Goal: Check status

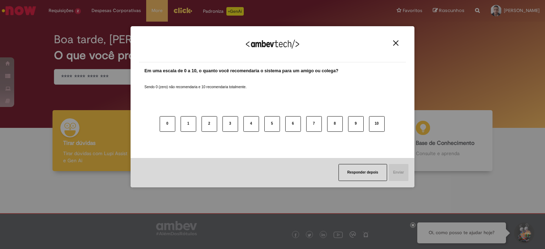
click at [395, 42] on img "Close" at bounding box center [395, 42] width 5 height 5
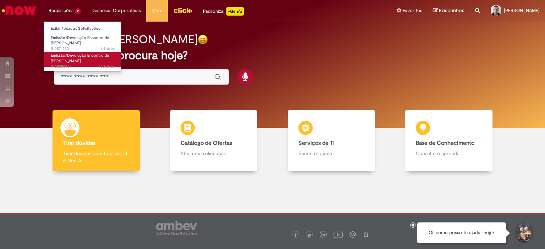
click at [85, 53] on link "Emissão/Devolução Encontro de Contas Fornecedor 15d atrás 15 dias atrás R135355…" at bounding box center [83, 59] width 78 height 15
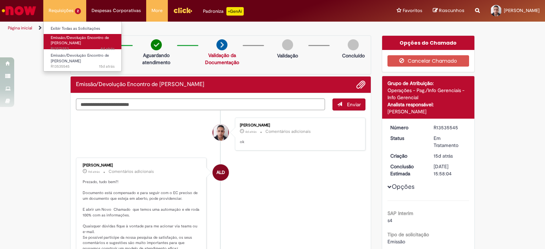
click at [77, 40] on span "Emissão/Devolução Encontro de [PERSON_NAME]" at bounding box center [80, 40] width 58 height 11
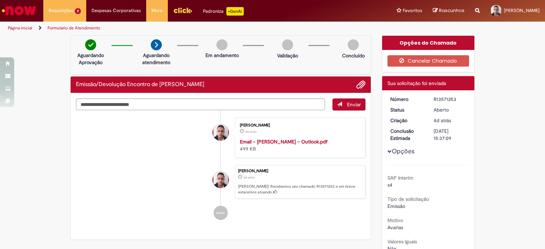
drag, startPoint x: 452, startPoint y: 99, endPoint x: 437, endPoint y: 98, distance: 14.9
click at [437, 98] on div "R13571253" at bounding box center [450, 99] width 33 height 7
drag, startPoint x: 453, startPoint y: 96, endPoint x: 430, endPoint y: 96, distance: 22.7
click at [430, 96] on dd "R13571253" at bounding box center [450, 99] width 44 height 7
copy div "R13571253"
